Goal: Information Seeking & Learning: Learn about a topic

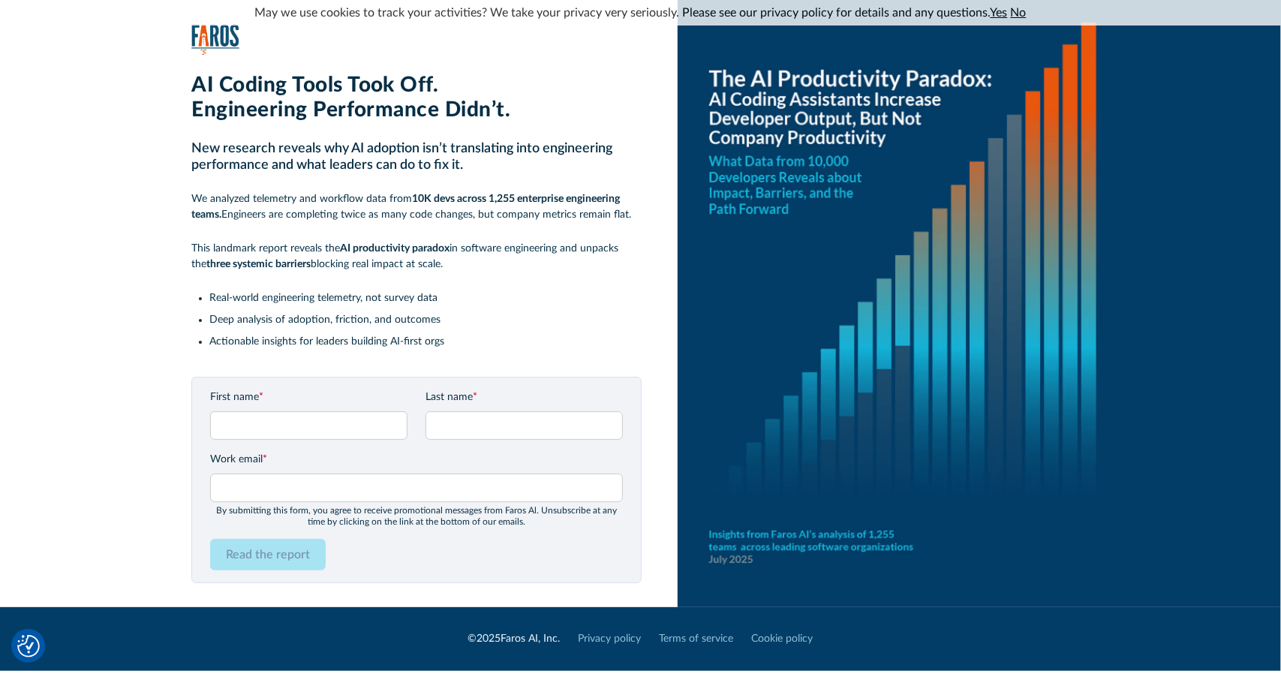
drag, startPoint x: 152, startPoint y: 182, endPoint x: 82, endPoint y: 150, distance: 77.3
click at [82, 150] on div "AI Coding Tools Took Off. Engineering Performance Didn’t. New research reveals …" at bounding box center [659, 303] width 1243 height 607
drag, startPoint x: 192, startPoint y: 245, endPoint x: 458, endPoint y: 271, distance: 267.0
click at [458, 271] on p "This landmark report reveals the AI productivity paradox in software engineerin…" at bounding box center [416, 257] width 450 height 32
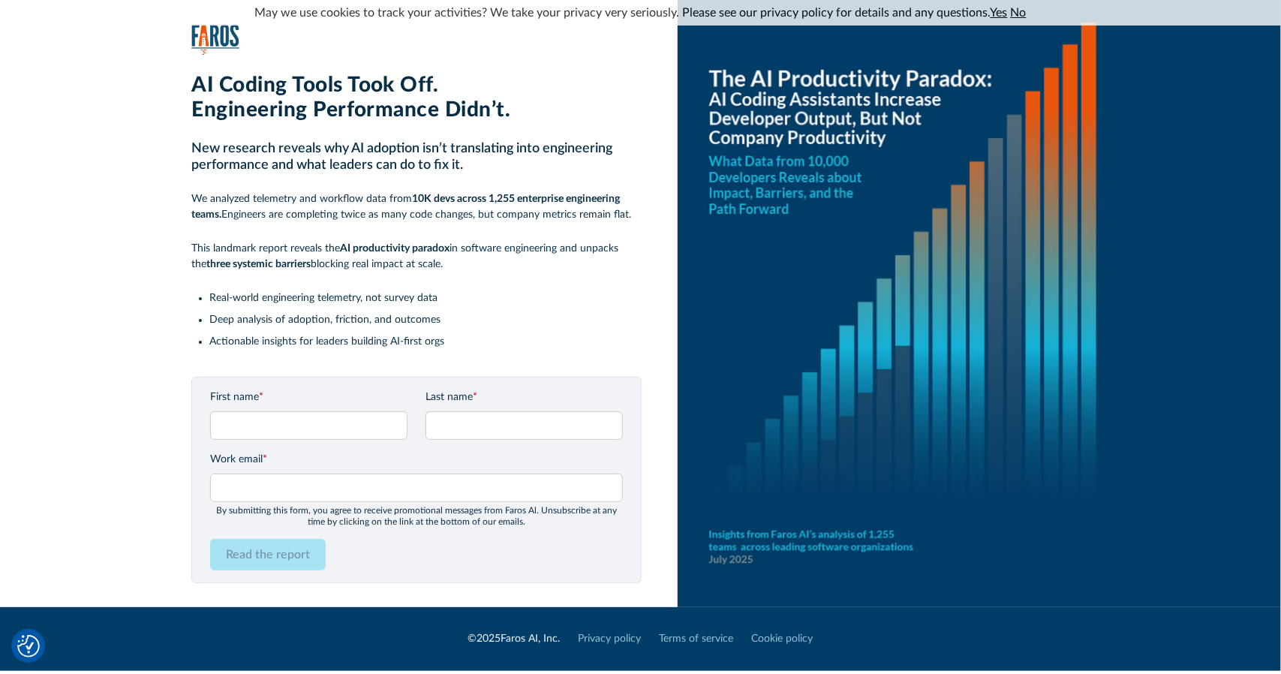
drag, startPoint x: 465, startPoint y: 271, endPoint x: 206, endPoint y: 202, distance: 268.8
click at [206, 202] on div "AI Coding Tools Took Off. Engineering Performance Didn’t. New research reveals …" at bounding box center [416, 219] width 450 height 292
click at [211, 226] on div "AI Coding Tools Took Off. Engineering Performance Didn’t. New research reveals …" at bounding box center [416, 219] width 450 height 292
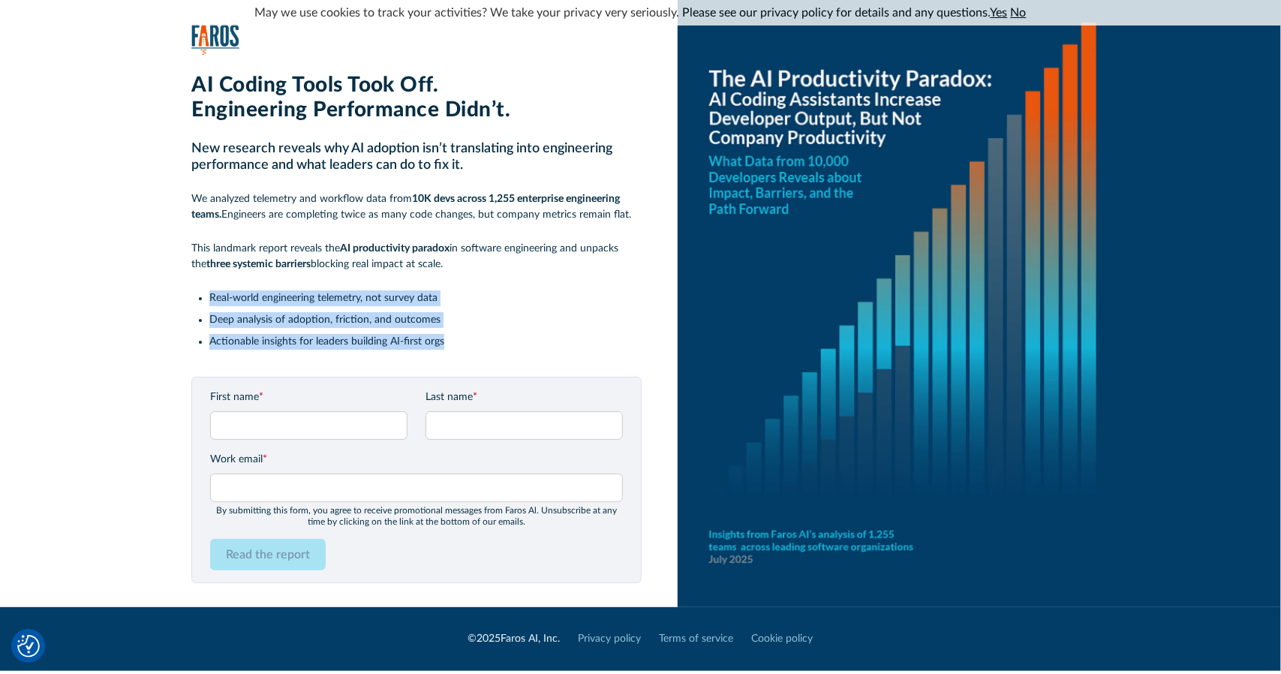
drag, startPoint x: 210, startPoint y: 298, endPoint x: 488, endPoint y: 344, distance: 281.5
click at [488, 344] on ul "Real-world engineering telemetry, not survey data Deep analysis of adoption, fr…" at bounding box center [416, 320] width 450 height 59
click at [488, 344] on li "Actionable insights for leaders building AI-first orgs" at bounding box center [425, 342] width 432 height 16
drag, startPoint x: 435, startPoint y: 349, endPoint x: 185, endPoint y: 276, distance: 260.6
click at [185, 276] on div "AI Coding Tools Took Off. Engineering Performance Didn’t. New research reveals …" at bounding box center [659, 303] width 1243 height 607
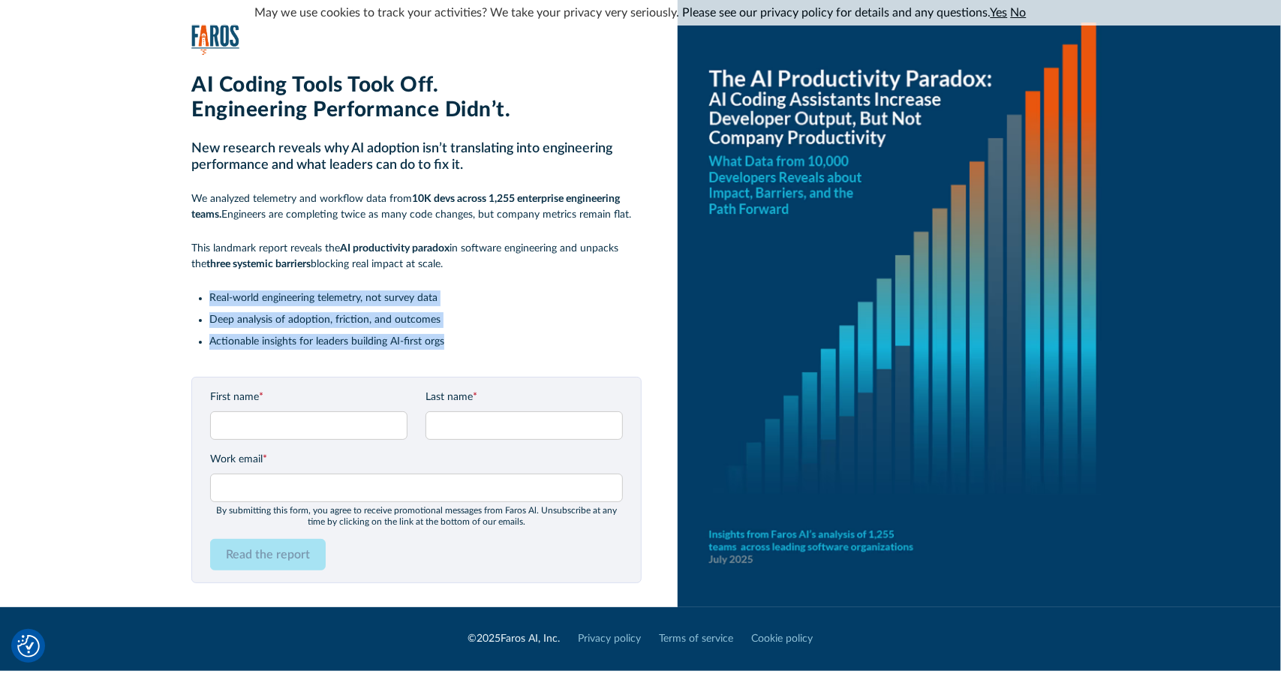
click at [185, 276] on div "AI Coding Tools Took Off. Engineering Performance Didn’t. New research reveals …" at bounding box center [659, 303] width 1243 height 607
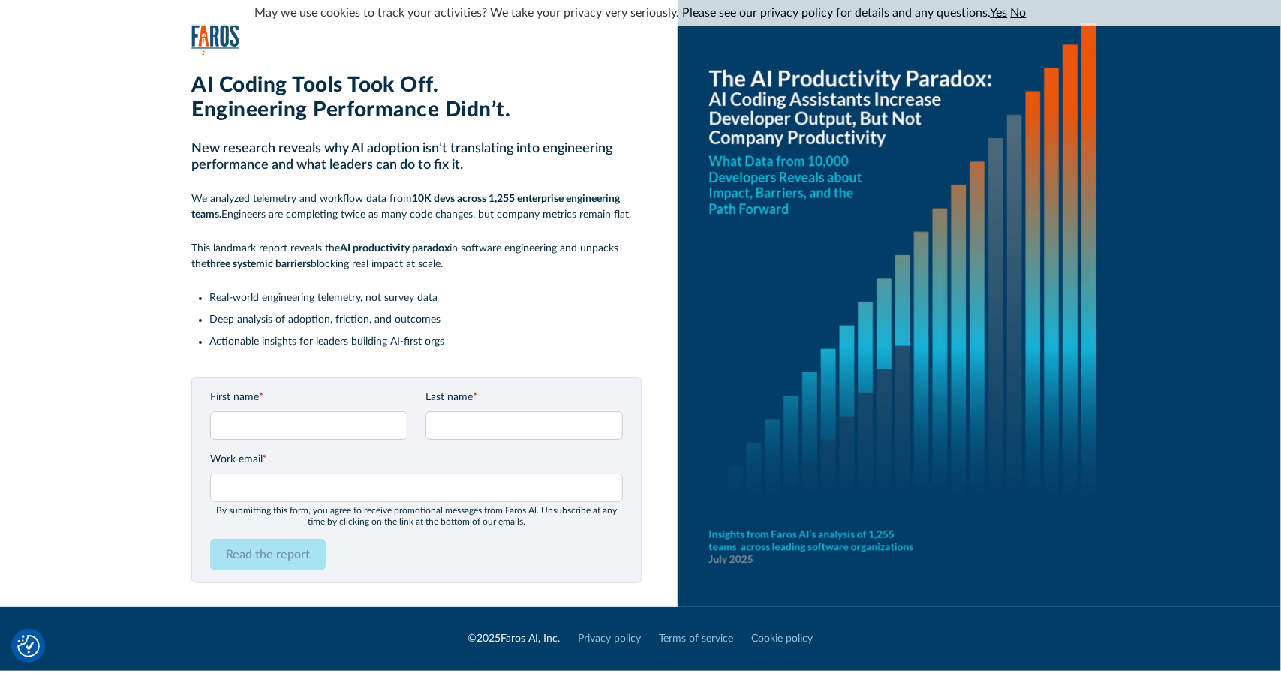
drag, startPoint x: 191, startPoint y: 248, endPoint x: 483, endPoint y: 267, distance: 293.4
click at [483, 267] on div "AI Coding Tools Took Off. Engineering Performance Didn’t. New research reveals …" at bounding box center [659, 303] width 1243 height 607
click at [483, 267] on p "This landmark report reveals the AI productivity paradox in software engineerin…" at bounding box center [416, 257] width 450 height 32
drag, startPoint x: 339, startPoint y: 250, endPoint x: 170, endPoint y: 233, distance: 170.5
click at [170, 233] on div "AI Coding Tools Took Off. Engineering Performance Didn’t. New research reveals …" at bounding box center [659, 303] width 1243 height 607
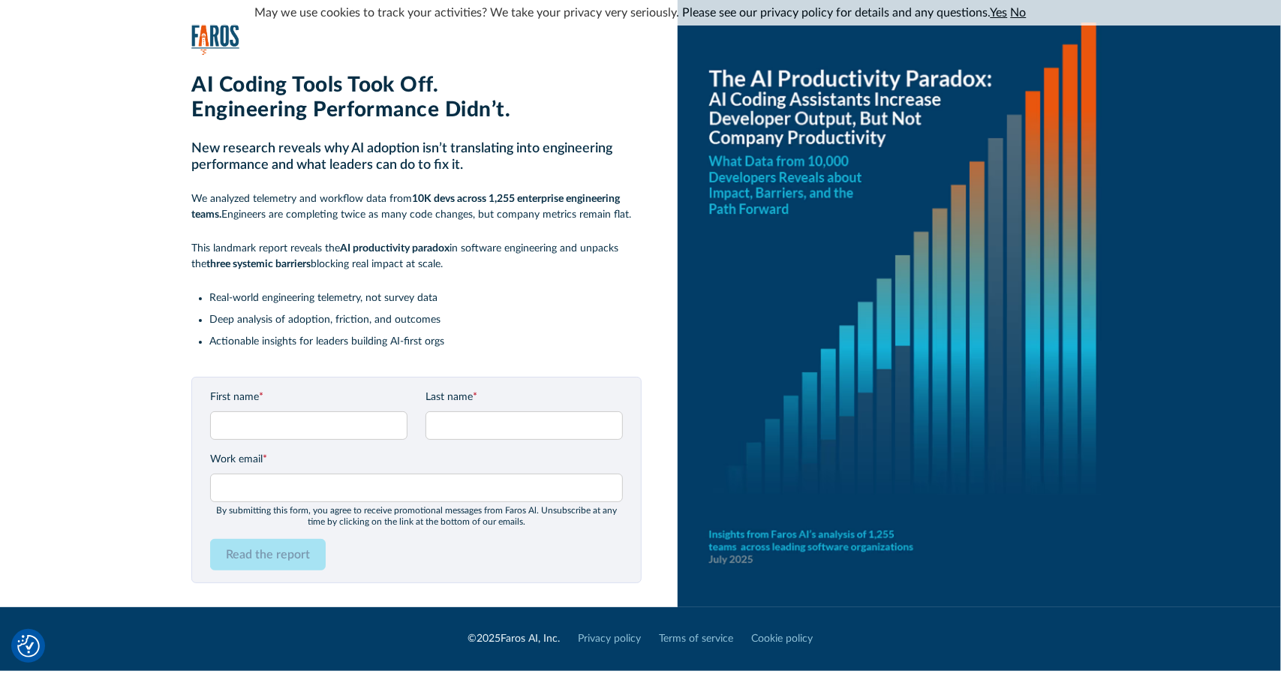
click at [170, 233] on div "AI Coding Tools Took Off. Engineering Performance Didn’t. New research reveals …" at bounding box center [659, 303] width 1243 height 607
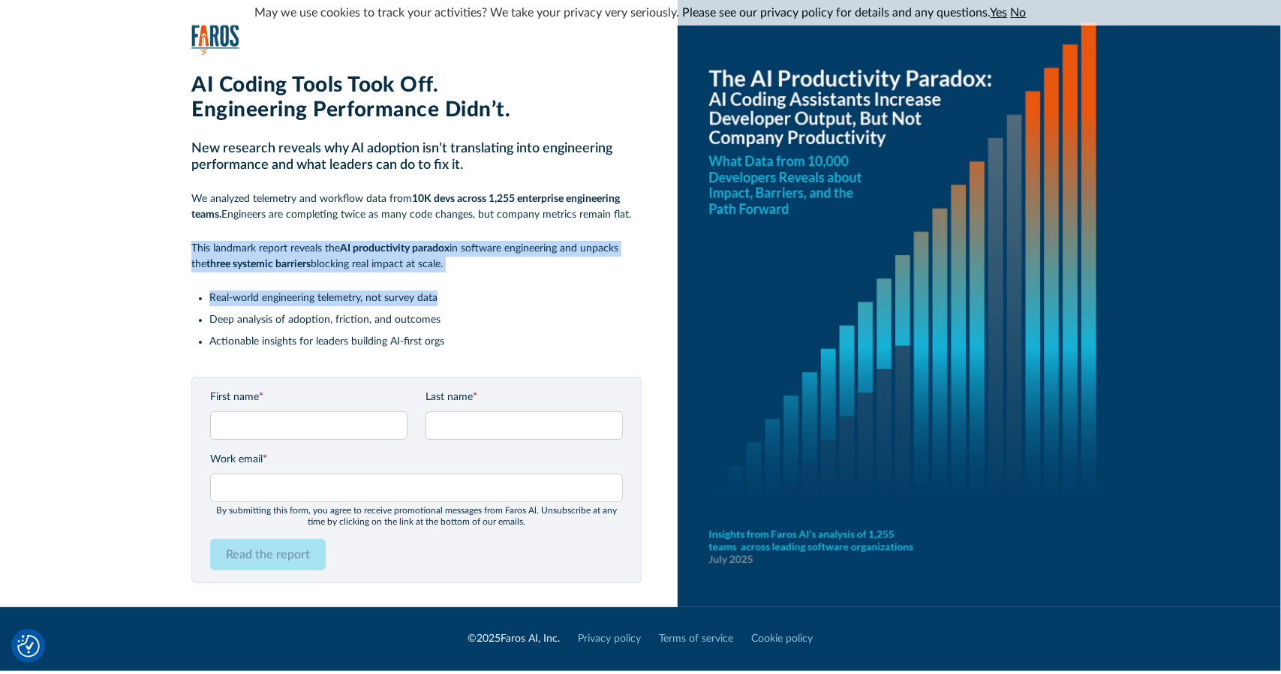
drag, startPoint x: 177, startPoint y: 230, endPoint x: 579, endPoint y: 274, distance: 404.0
click at [579, 274] on div "AI Coding Tools Took Off. Engineering Performance Didn’t. New research reveals …" at bounding box center [659, 303] width 1243 height 607
click at [579, 274] on div "AI Coding Tools Took Off. Engineering Performance Didn’t. New research reveals …" at bounding box center [416, 219] width 450 height 292
drag, startPoint x: 504, startPoint y: 266, endPoint x: 182, endPoint y: 233, distance: 324.4
click at [182, 233] on div "AI Coding Tools Took Off. Engineering Performance Didn’t. New research reveals …" at bounding box center [659, 303] width 1243 height 607
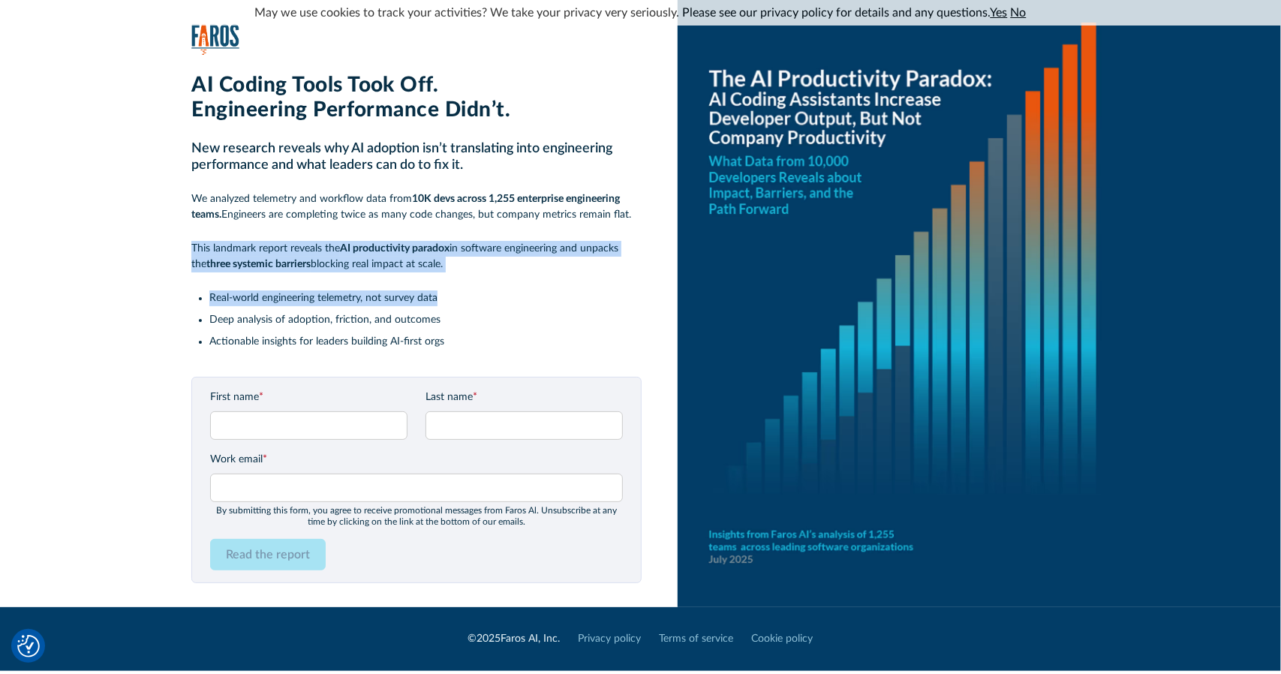
click at [182, 233] on div "AI Coding Tools Took Off. Engineering Performance Didn’t. New research reveals …" at bounding box center [659, 303] width 1243 height 607
drag, startPoint x: 182, startPoint y: 233, endPoint x: 480, endPoint y: 262, distance: 299.4
click at [480, 262] on div "AI Coding Tools Took Off. Engineering Performance Didn’t. New research reveals …" at bounding box center [659, 303] width 1243 height 607
click at [480, 262] on p "This landmark report reveals the AI productivity paradox in software engineerin…" at bounding box center [416, 257] width 450 height 32
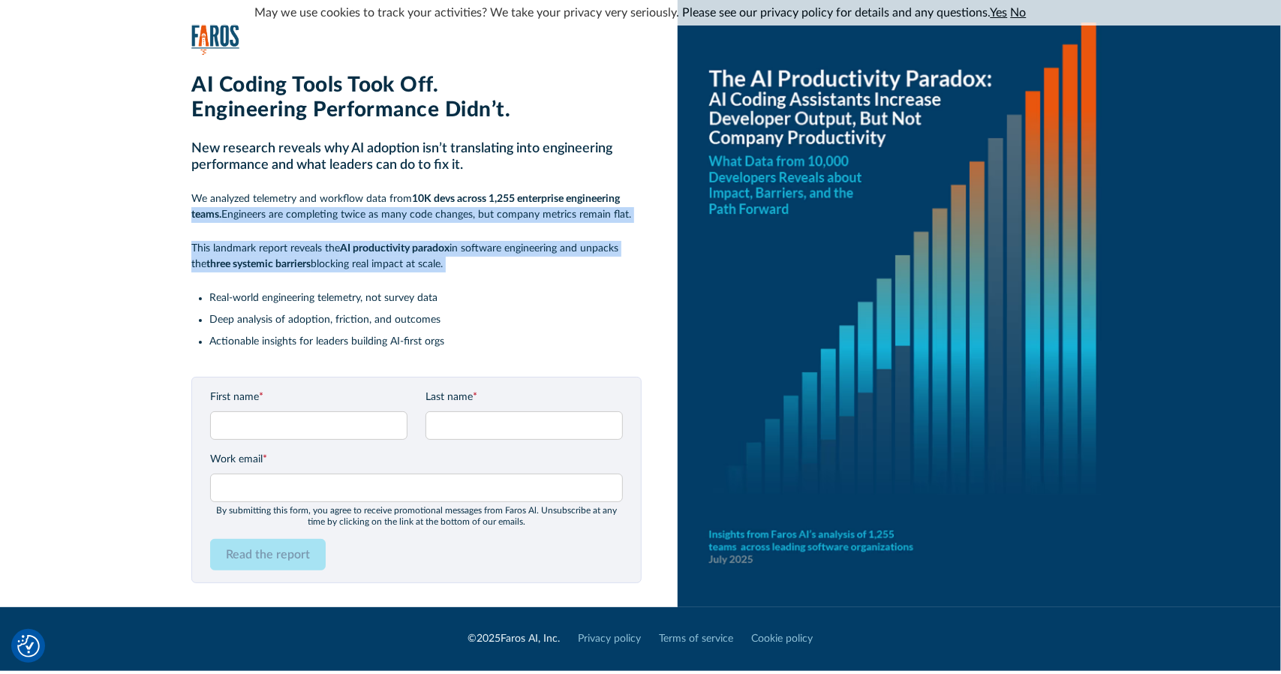
drag, startPoint x: 480, startPoint y: 262, endPoint x: 162, endPoint y: 215, distance: 321.1
click at [162, 215] on div "AI Coding Tools Took Off. Engineering Performance Didn’t. New research reveals …" at bounding box center [659, 303] width 1243 height 607
drag, startPoint x: 227, startPoint y: 198, endPoint x: 649, endPoint y: 218, distance: 422.4
click at [649, 218] on div "AI Coding Tools Took Off. Engineering Performance Didn’t. New research reveals …" at bounding box center [659, 303] width 1243 height 607
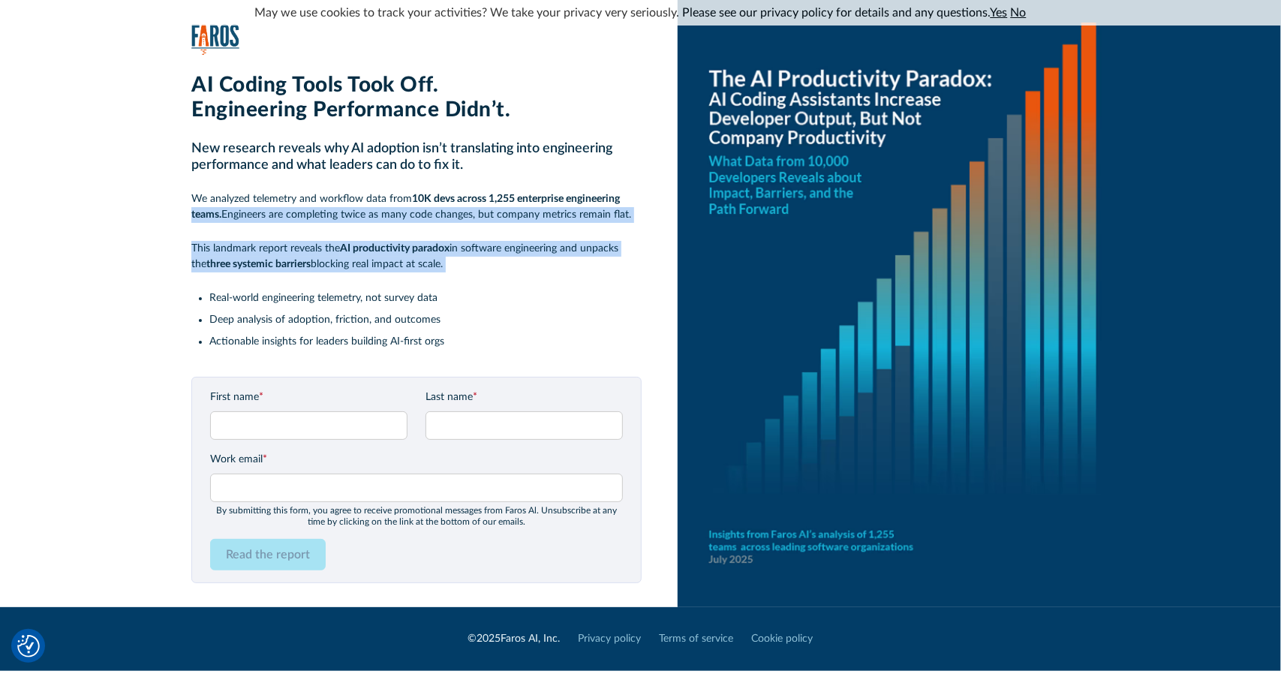
click at [649, 218] on div "AI Coding Tools Took Off. Engineering Performance Didn’t. New research reveals …" at bounding box center [659, 303] width 1243 height 607
drag, startPoint x: 608, startPoint y: 218, endPoint x: 202, endPoint y: 197, distance: 406.7
click at [202, 197] on div "AI Coding Tools Took Off. Engineering Performance Didn’t. New research reveals …" at bounding box center [659, 303] width 1243 height 607
click at [1016, 9] on link "No" at bounding box center [1019, 13] width 16 height 12
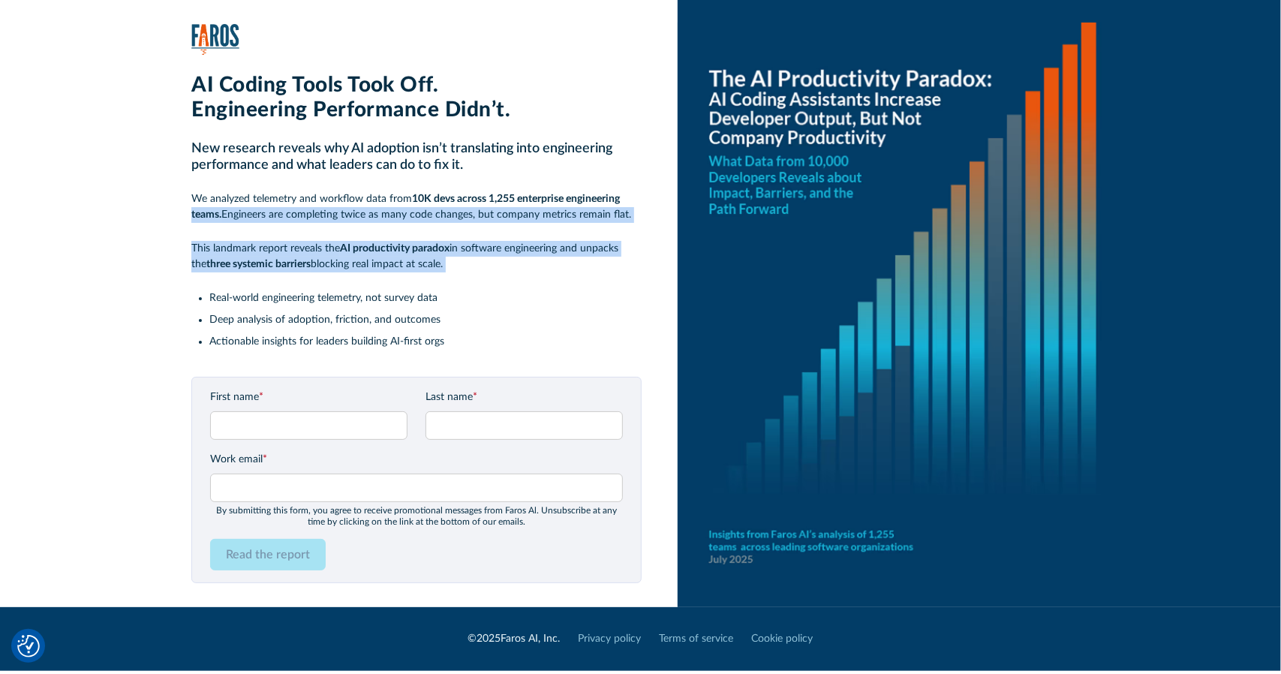
click at [815, 381] on img at bounding box center [903, 303] width 450 height 607
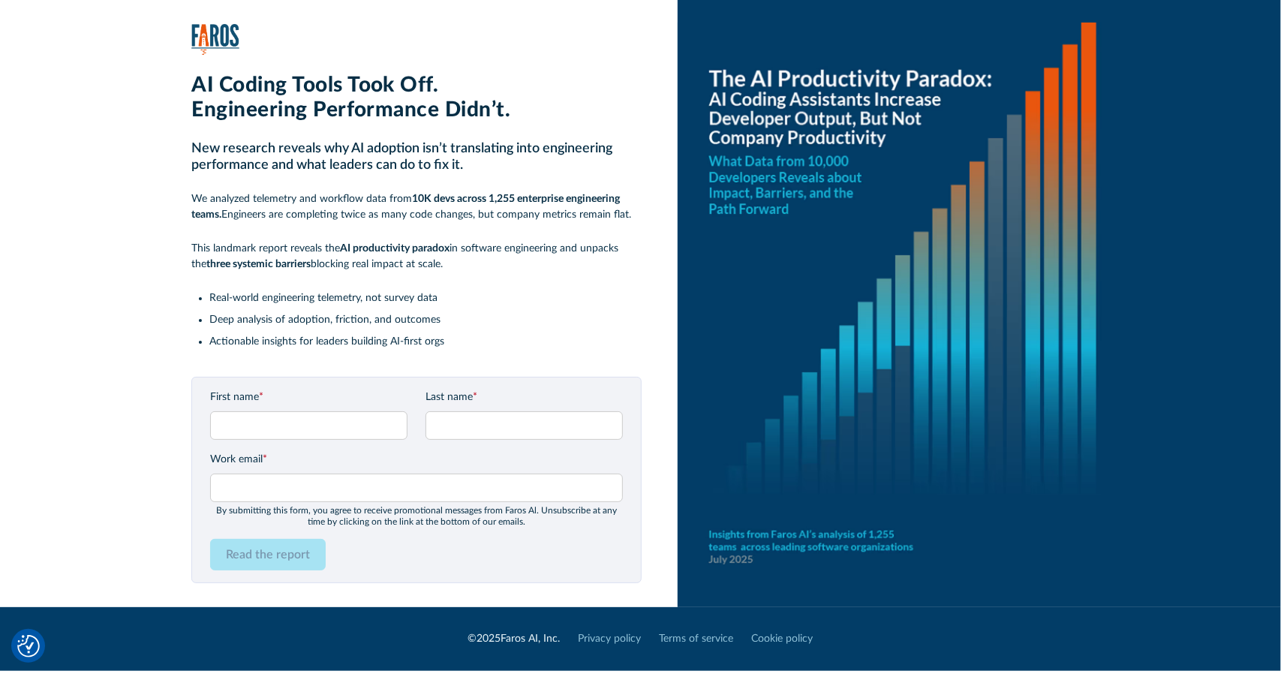
click at [528, 640] on div "© 2025 Faros AI, Inc." at bounding box center [514, 639] width 92 height 16
click at [315, 492] on input "Work email *" at bounding box center [416, 488] width 413 height 29
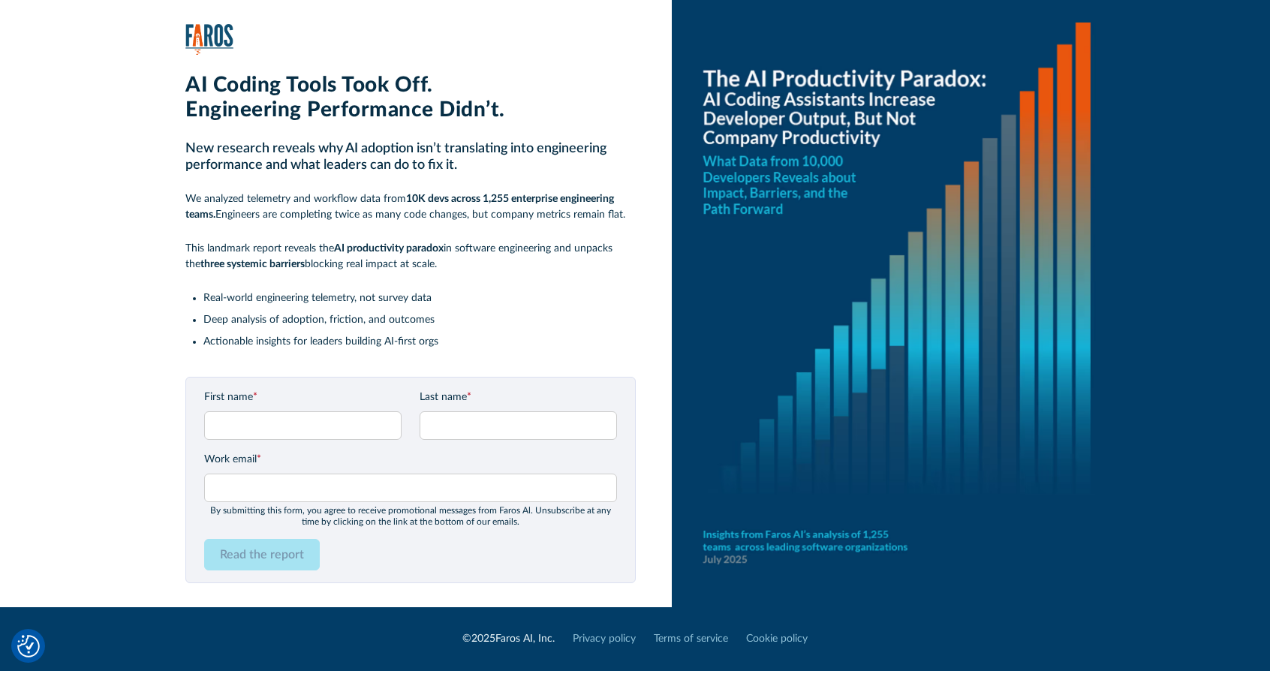
click at [134, 484] on div "AI Coding Tools Took Off. Engineering Performance Didn’t. New research reveals …" at bounding box center [654, 303] width 1232 height 607
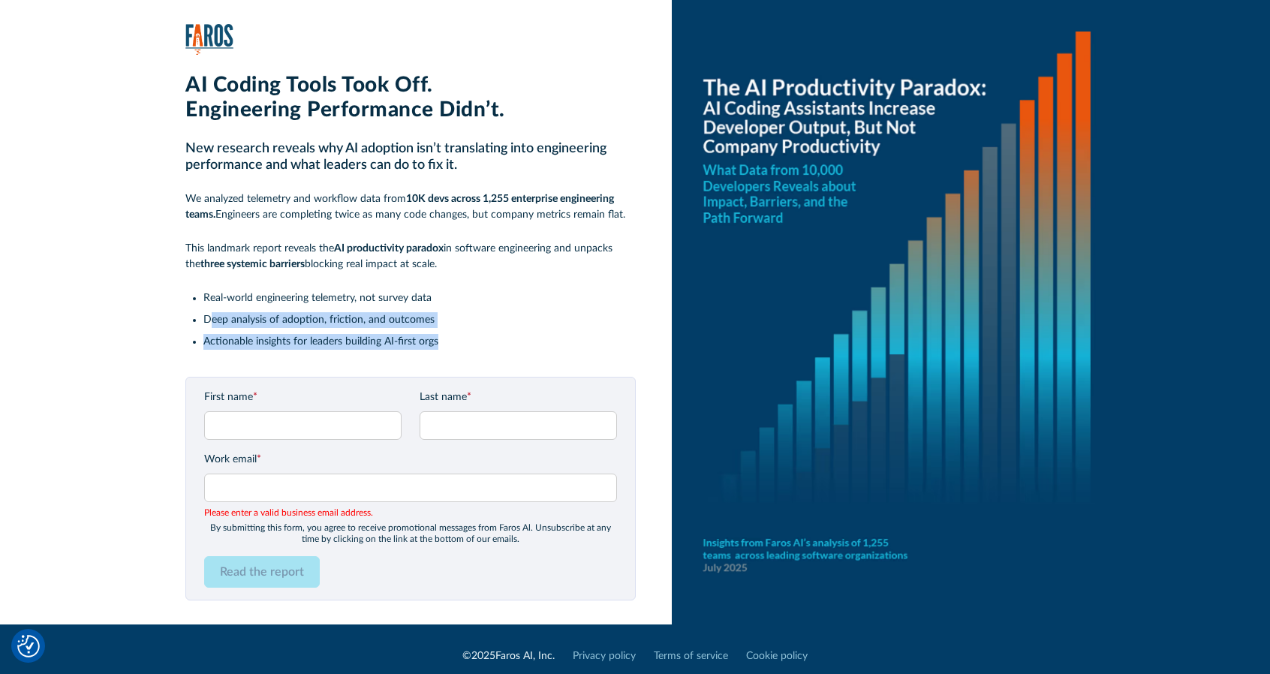
drag, startPoint x: 210, startPoint y: 318, endPoint x: 480, endPoint y: 339, distance: 271.1
click at [480, 339] on ul "Real-world engineering telemetry, not survey data Deep analysis of adoption, fr…" at bounding box center [410, 320] width 450 height 59
click at [480, 339] on li "Actionable insights for leaders building AI-first orgs" at bounding box center [419, 342] width 432 height 16
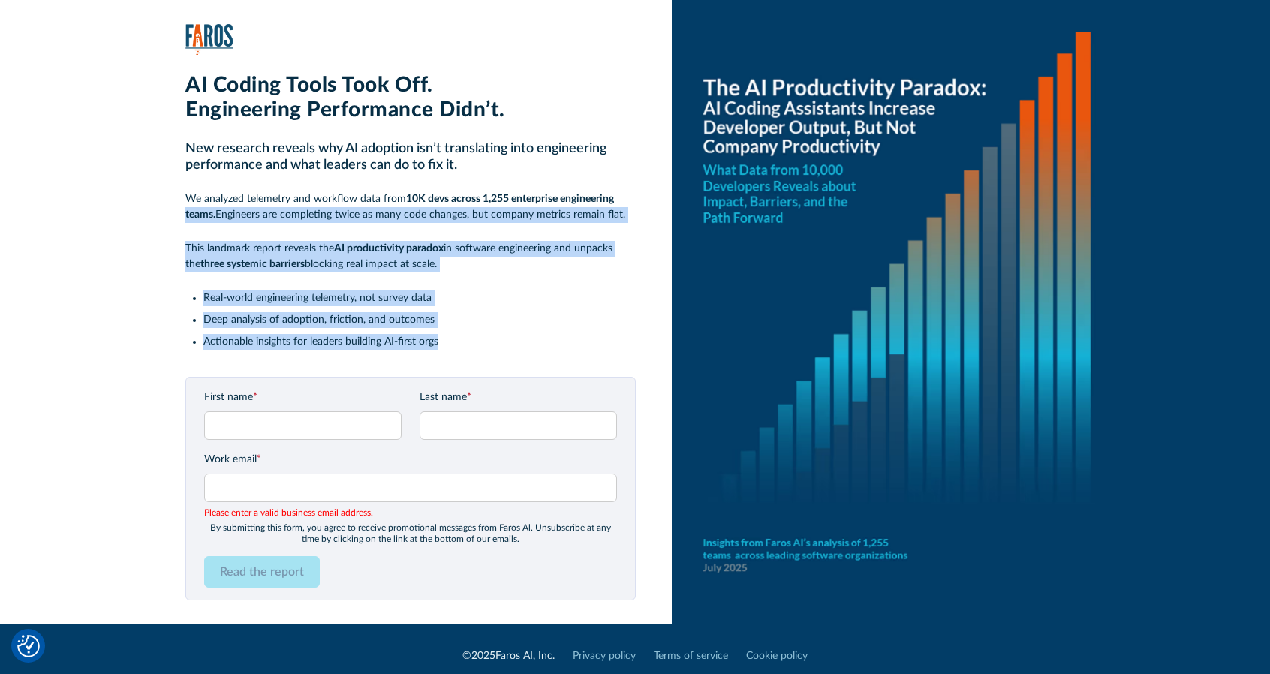
drag, startPoint x: 438, startPoint y: 345, endPoint x: 164, endPoint y: 214, distance: 303.2
click at [164, 214] on div "AI Coding Tools Took Off. Engineering Performance Didn’t. New research reveals …" at bounding box center [654, 312] width 1232 height 625
